Goal: Navigation & Orientation: Go to known website

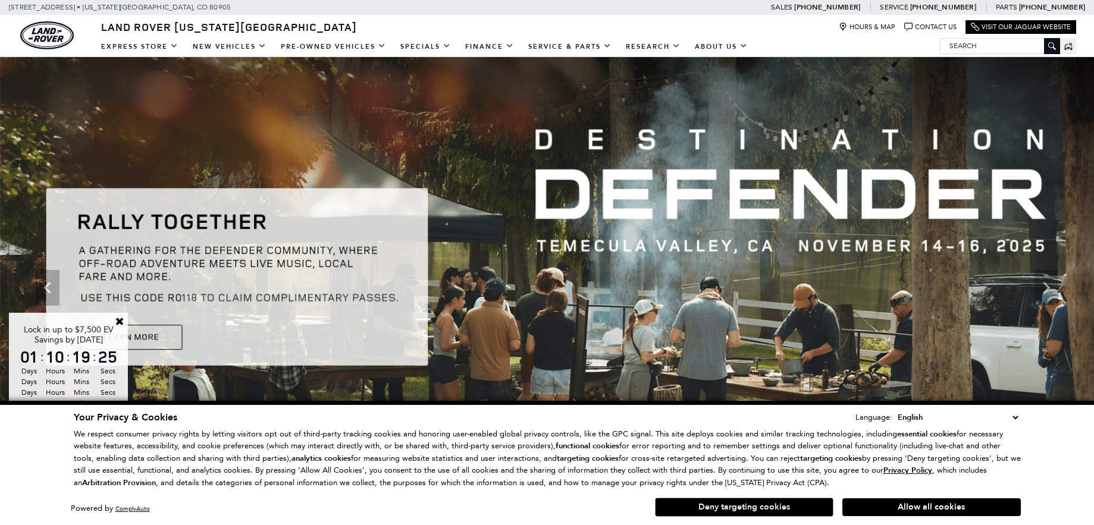
click at [763, 502] on button "Deny targeting cookies" at bounding box center [744, 507] width 179 height 19
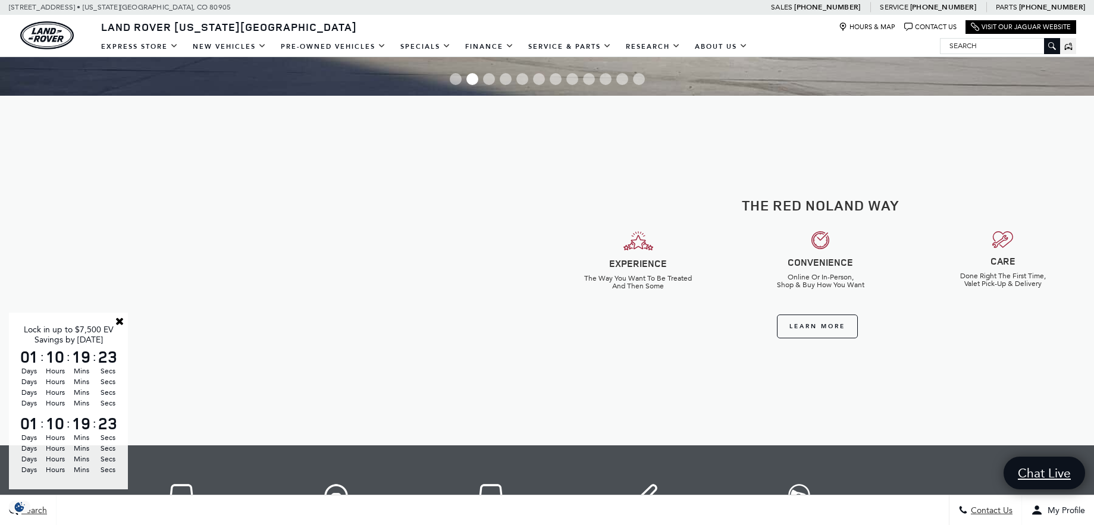
scroll to position [425, 0]
